Goal: Browse casually

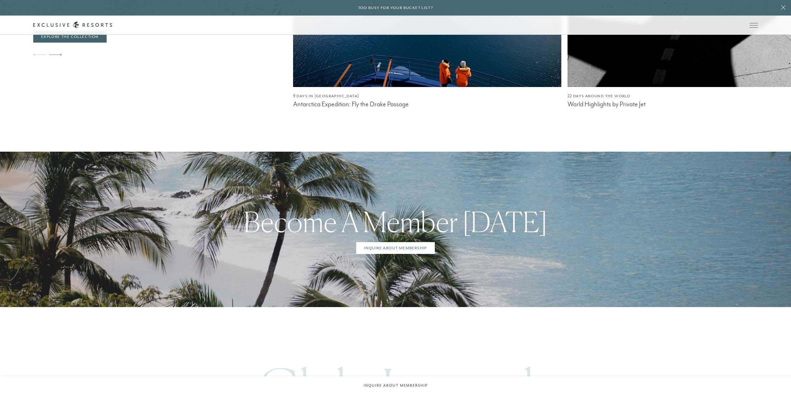
scroll to position [3325, 0]
